Goal: Information Seeking & Learning: Learn about a topic

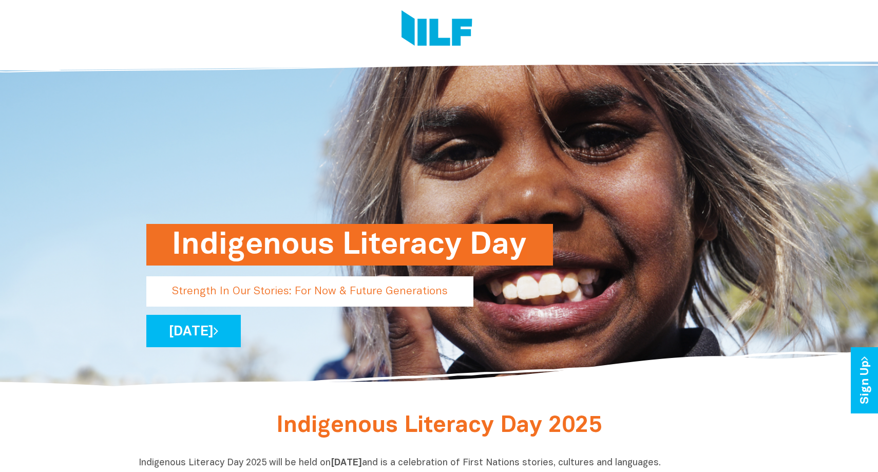
scroll to position [12, 0]
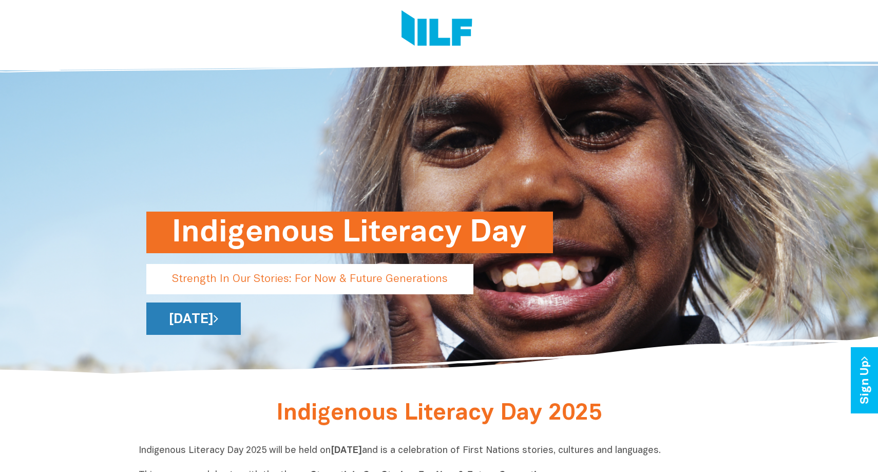
click at [241, 321] on link "[DATE]" at bounding box center [193, 318] width 94 height 32
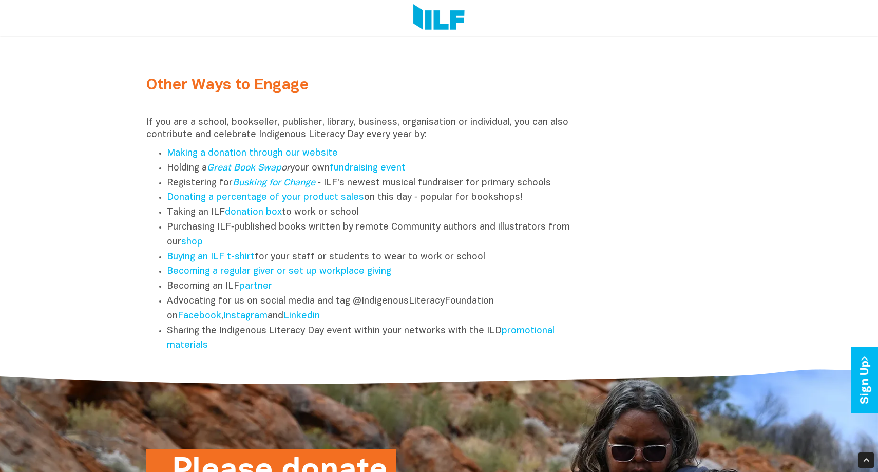
scroll to position [1286, 0]
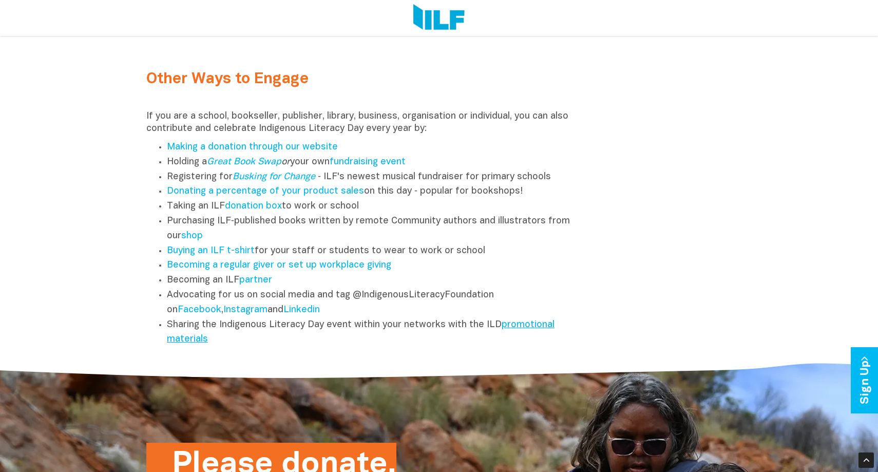
click at [530, 326] on link "promotional materials" at bounding box center [361, 332] width 388 height 24
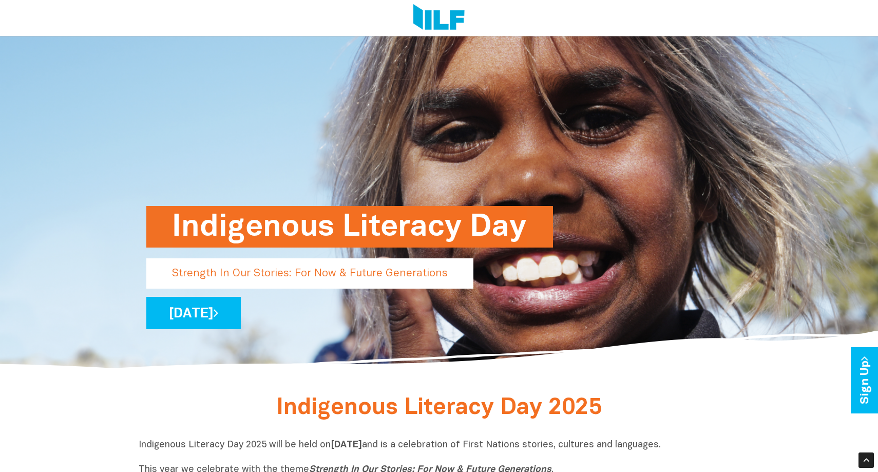
scroll to position [0, 0]
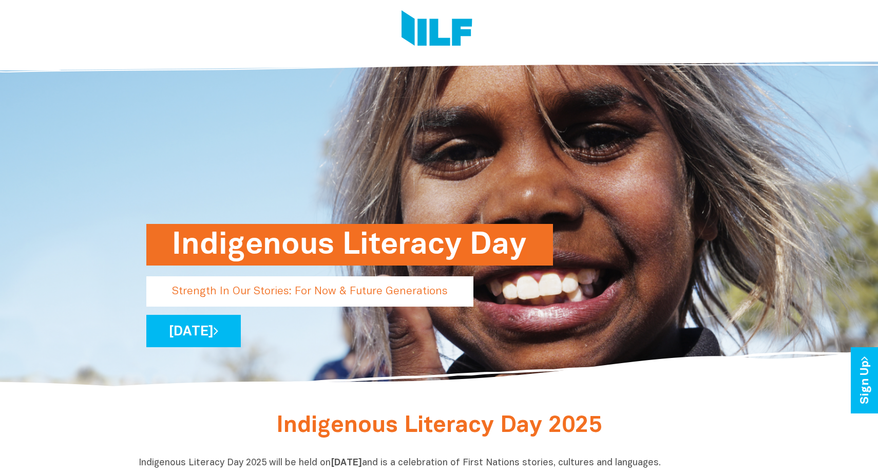
click at [373, 292] on p "Strength In Our Stories: For Now & Future Generations" at bounding box center [309, 291] width 327 height 30
click at [351, 247] on h1 "Indigenous Literacy Day" at bounding box center [349, 245] width 355 height 42
click at [241, 333] on link "[DATE]" at bounding box center [193, 331] width 94 height 32
click at [320, 284] on p "Strength In Our Stories: For Now & Future Generations" at bounding box center [309, 291] width 327 height 30
drag, startPoint x: 877, startPoint y: 74, endPoint x: 877, endPoint y: 115, distance: 41.6
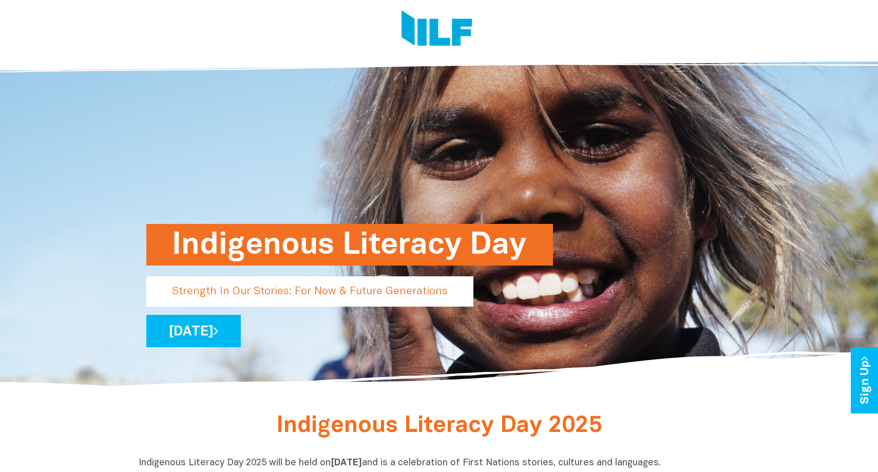
click at [877, 115] on img at bounding box center [439, 218] width 878 height 341
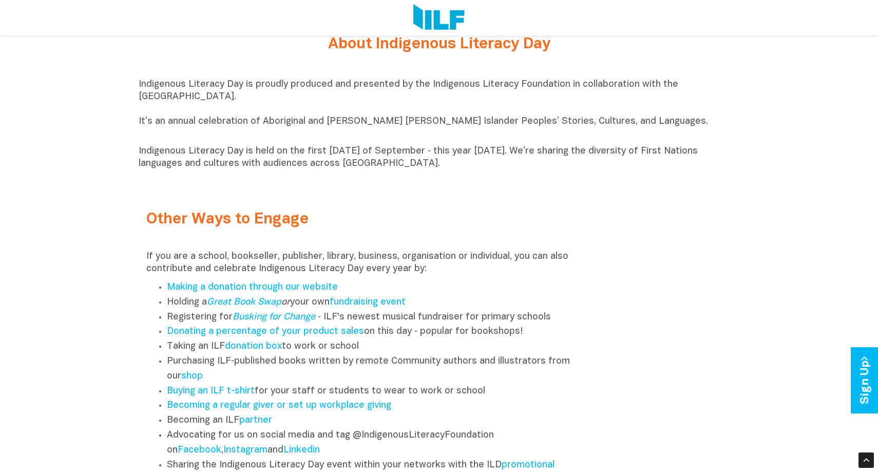
scroll to position [1190, 0]
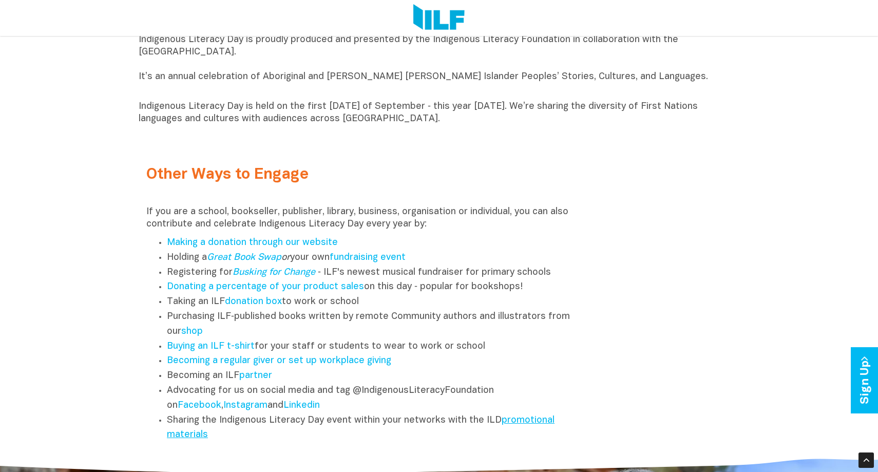
click at [510, 425] on link "promotional materials" at bounding box center [361, 428] width 388 height 24
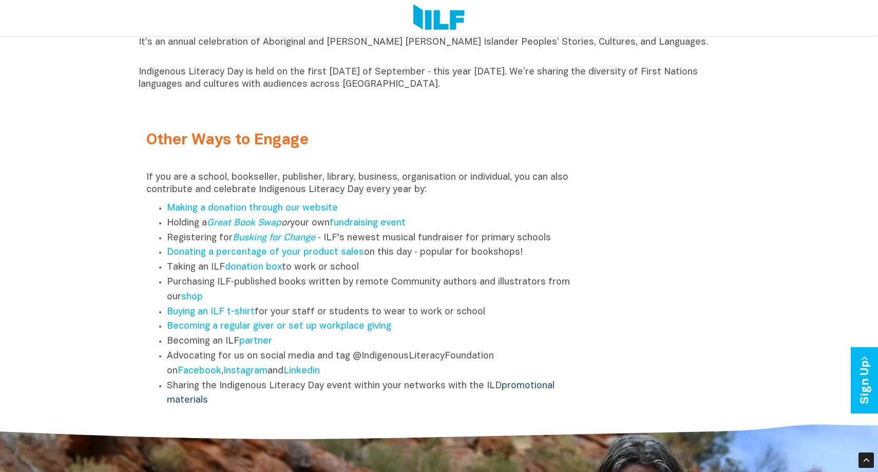
scroll to position [1242, 0]
